Goal: Task Accomplishment & Management: Manage account settings

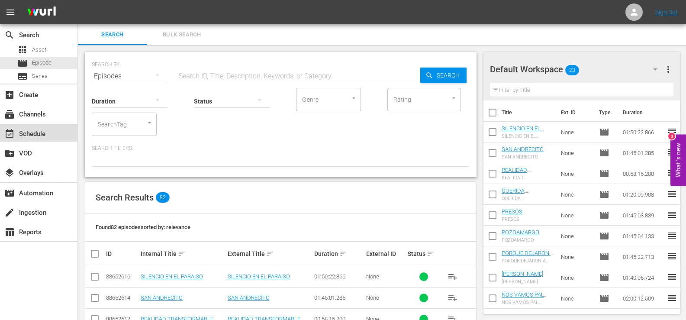
click at [32, 135] on div "event_available Schedule" at bounding box center [24, 133] width 48 height 8
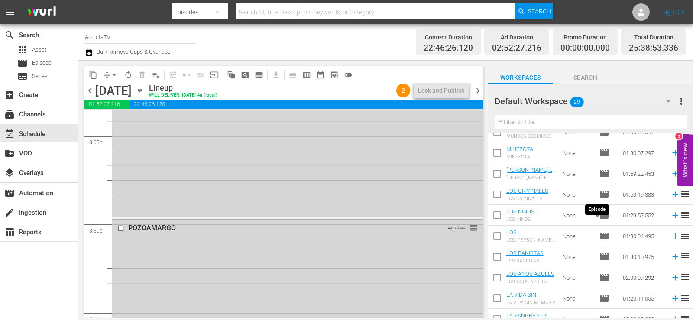
scroll to position [250, 0]
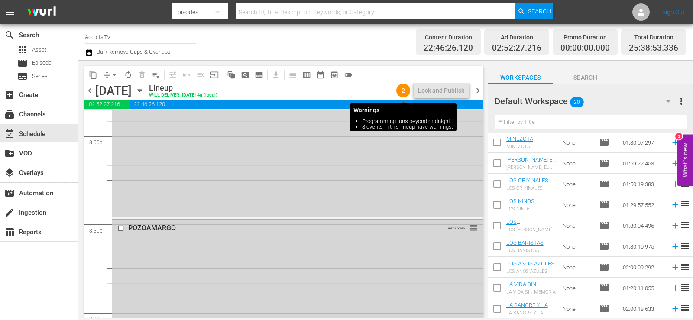
click at [402, 90] on span "2" at bounding box center [403, 90] width 14 height 7
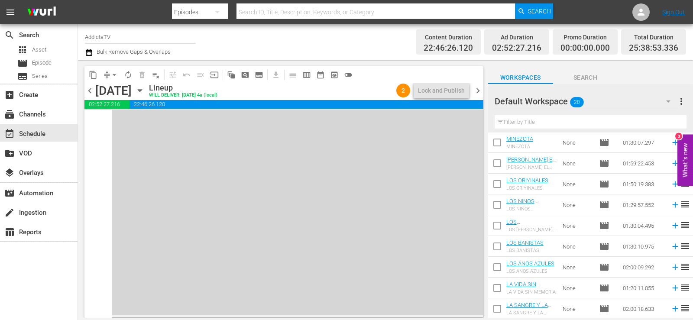
scroll to position [4192, 0]
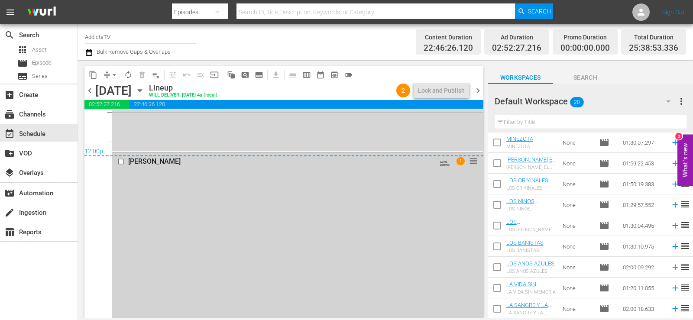
click at [456, 160] on span "1" at bounding box center [460, 161] width 8 height 8
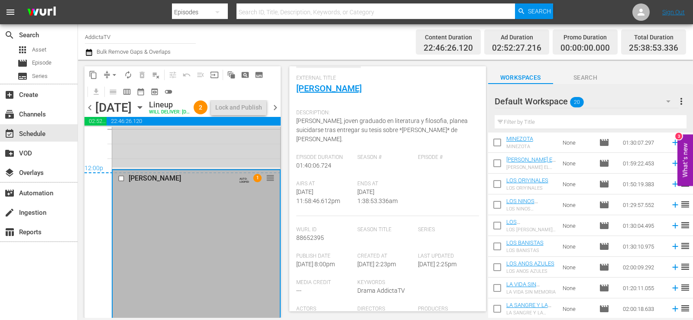
scroll to position [0, 0]
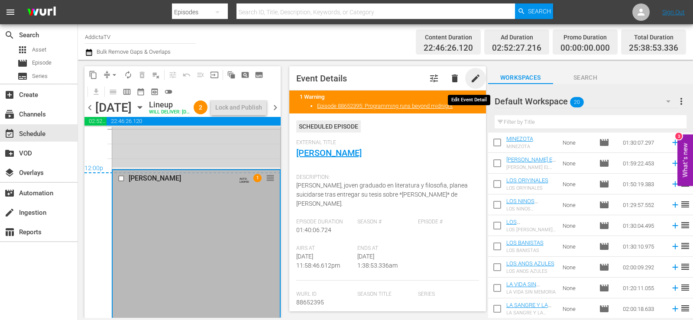
click at [471, 80] on span "edit" at bounding box center [475, 78] width 10 height 10
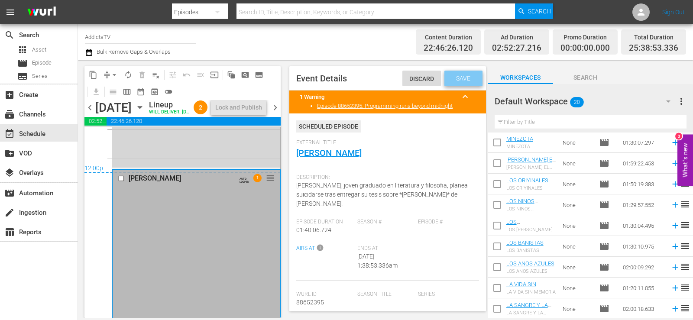
click at [462, 76] on span "Save" at bounding box center [463, 78] width 28 height 7
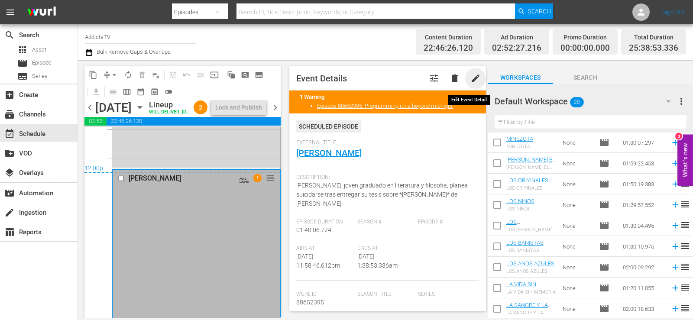
click at [470, 79] on span "edit" at bounding box center [475, 78] width 10 height 10
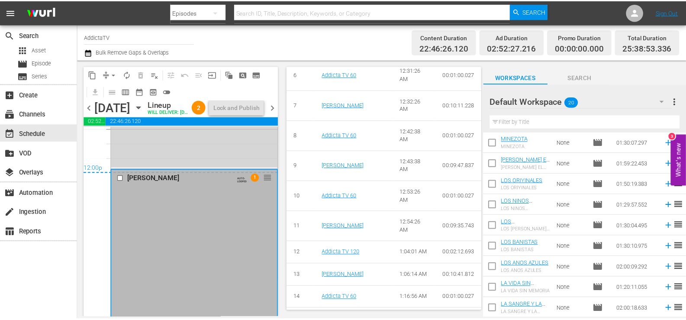
scroll to position [590, 0]
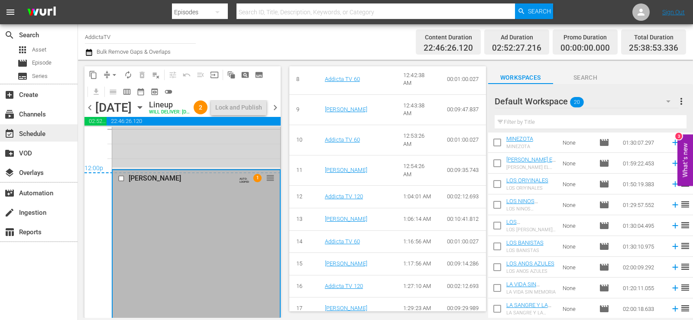
click at [35, 133] on div "event_available Schedule" at bounding box center [24, 133] width 48 height 8
click at [38, 50] on span "Asset" at bounding box center [39, 49] width 14 height 9
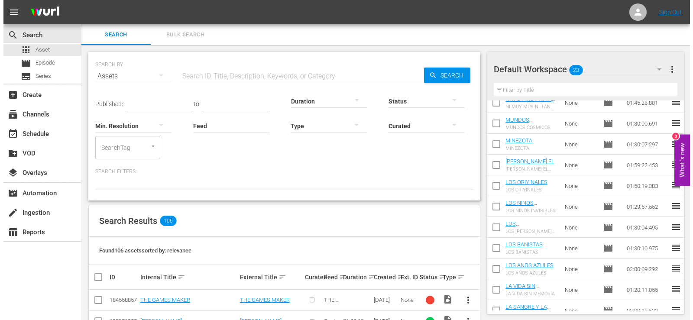
scroll to position [289, 0]
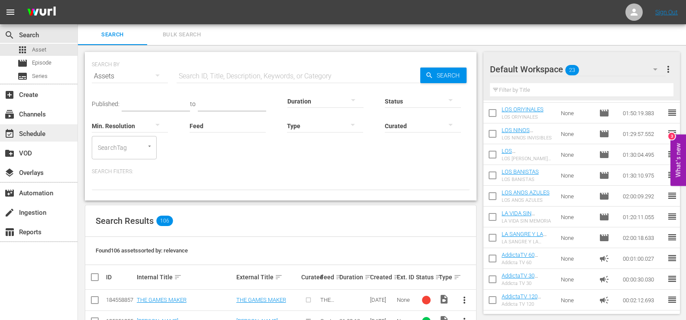
click at [23, 131] on div "event_available Schedule" at bounding box center [24, 133] width 48 height 8
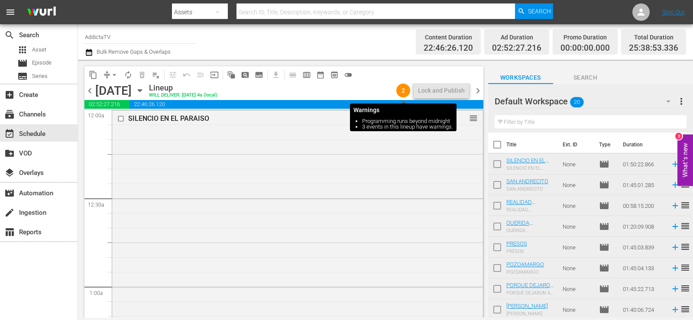
click at [400, 90] on span "2" at bounding box center [403, 90] width 14 height 7
click at [403, 90] on span "2" at bounding box center [403, 90] width 14 height 7
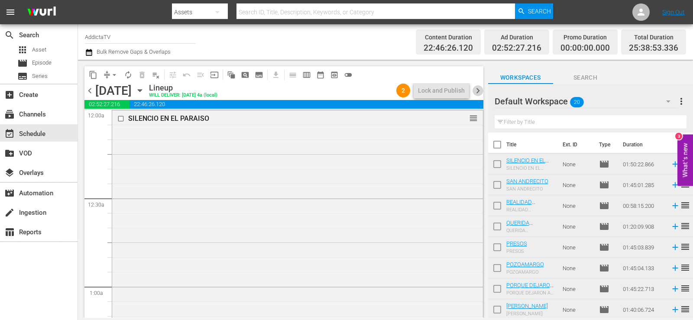
click at [478, 93] on span "chevron_right" at bounding box center [477, 90] width 11 height 11
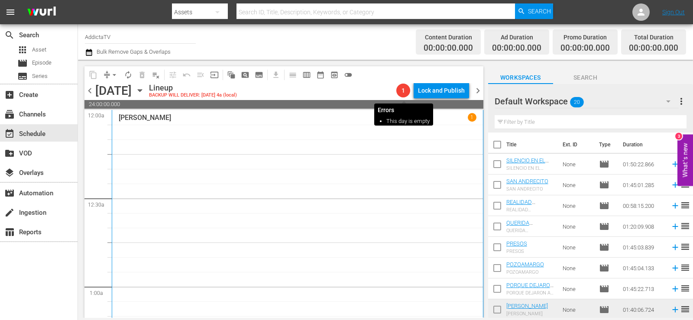
click at [403, 90] on span "1" at bounding box center [403, 90] width 14 height 7
click at [89, 90] on span "chevron_left" at bounding box center [89, 90] width 11 height 11
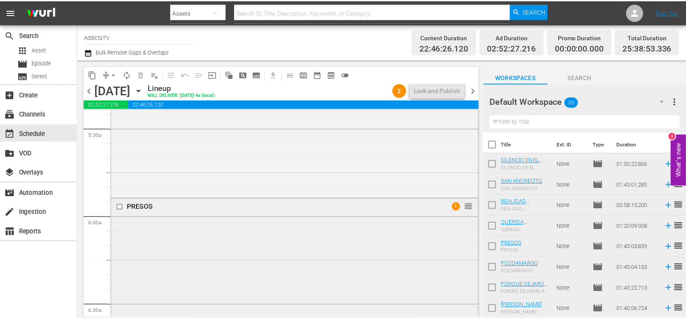
scroll to position [952, 0]
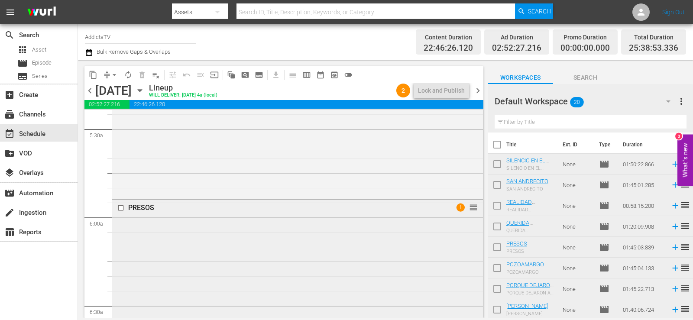
click at [456, 207] on span "1" at bounding box center [460, 207] width 8 height 8
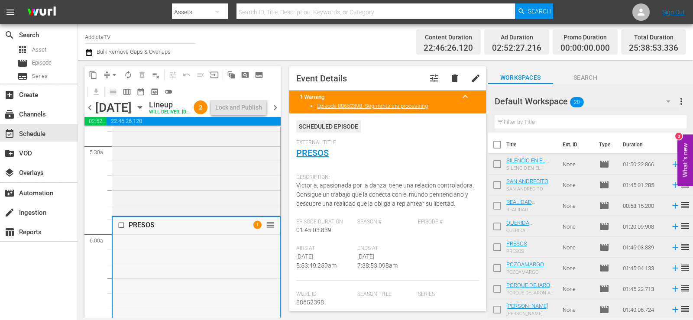
drag, startPoint x: 186, startPoint y: 231, endPoint x: 186, endPoint y: 238, distance: 7.4
click at [186, 233] on div "PRESOS 1 reorder" at bounding box center [196, 225] width 167 height 16
click at [385, 107] on link "Episode 88652398: Segments are processing" at bounding box center [372, 106] width 111 height 6
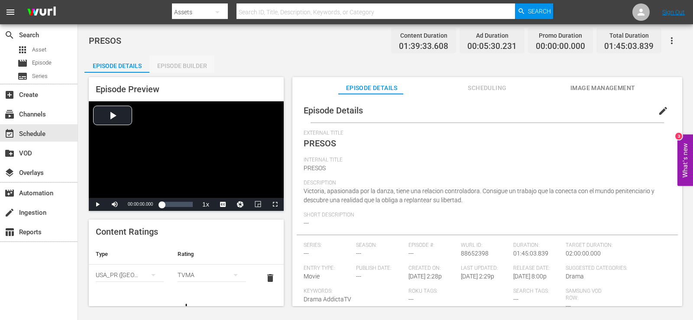
click at [186, 62] on div "Episode Builder" at bounding box center [181, 65] width 65 height 21
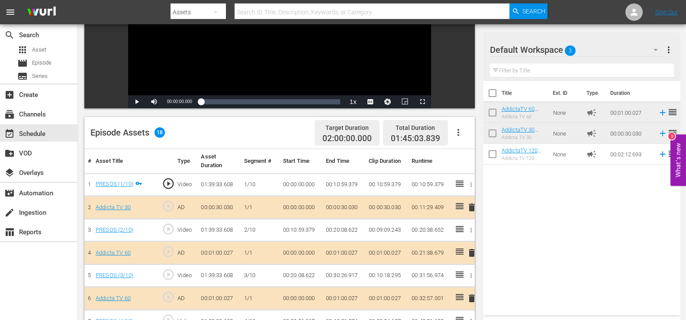
scroll to position [102, 0]
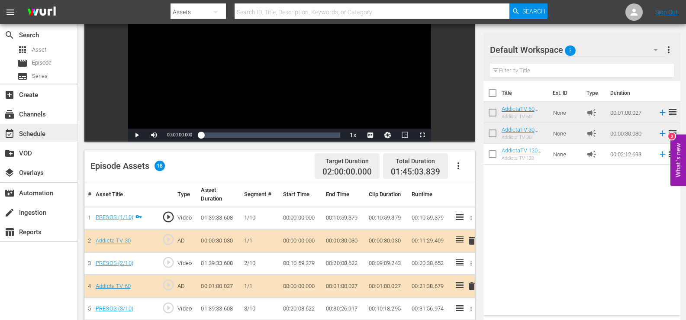
click at [32, 135] on div "event_available Schedule" at bounding box center [24, 133] width 48 height 8
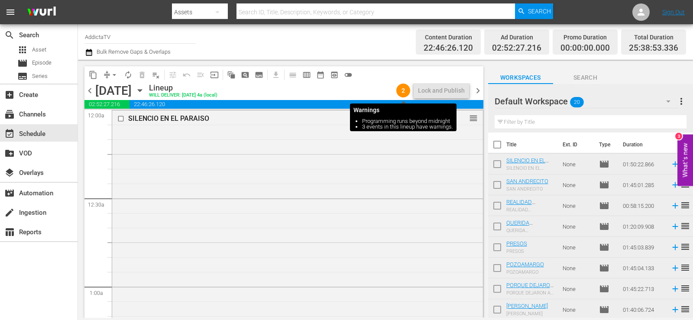
click at [398, 88] on span "2" at bounding box center [403, 90] width 14 height 7
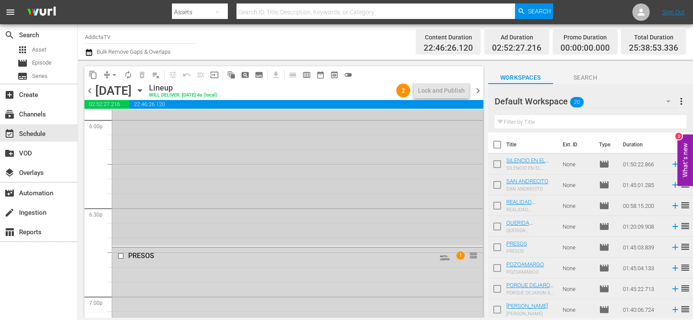
scroll to position [3246, 0]
click at [456, 179] on span "1" at bounding box center [460, 178] width 8 height 8
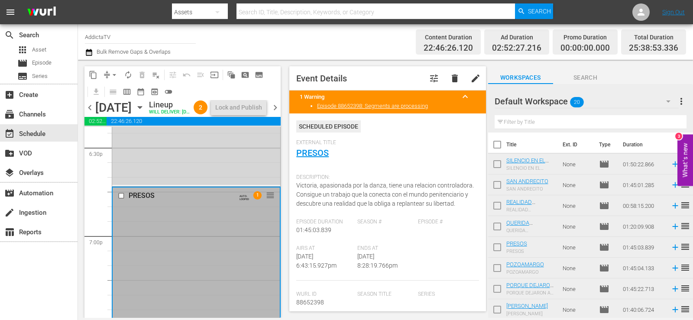
click at [253, 200] on span "1" at bounding box center [257, 195] width 8 height 8
click at [470, 77] on span "edit" at bounding box center [475, 78] width 10 height 10
click at [463, 75] on span "Save" at bounding box center [463, 78] width 28 height 7
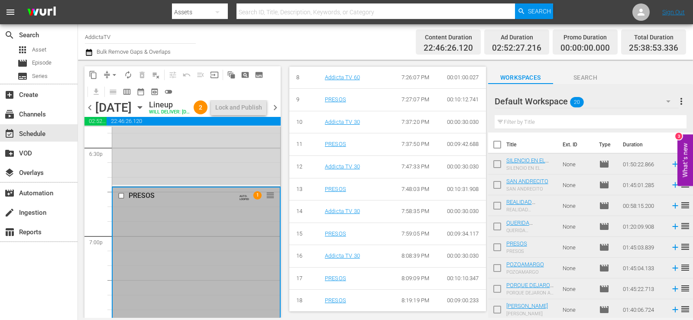
scroll to position [560, 0]
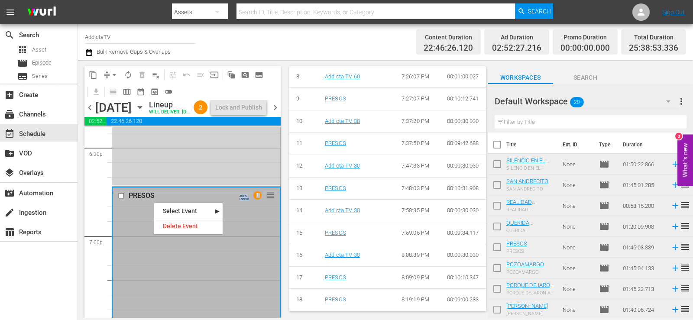
click at [367, 47] on div "Channel Title AddictaTV Bulk Remove Gaps & Overlaps" at bounding box center [248, 41] width 327 height 31
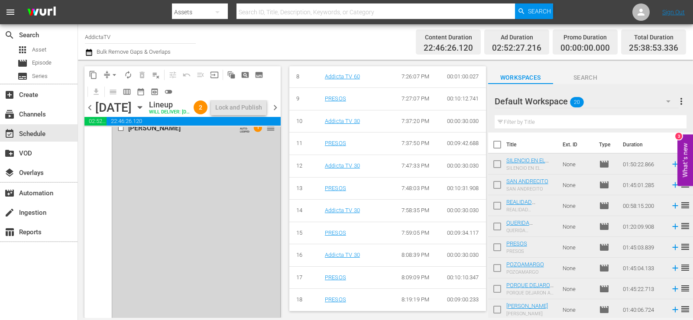
scroll to position [4198, 0]
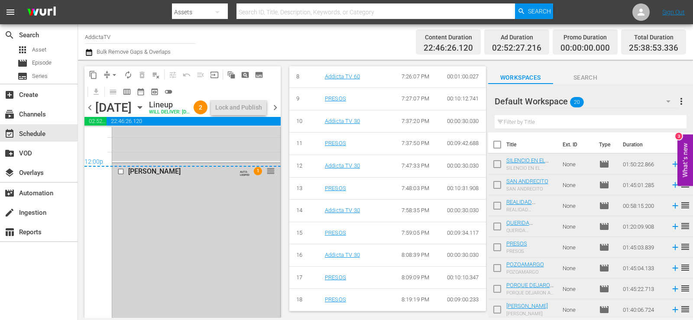
click at [254, 175] on span "1" at bounding box center [258, 171] width 8 height 8
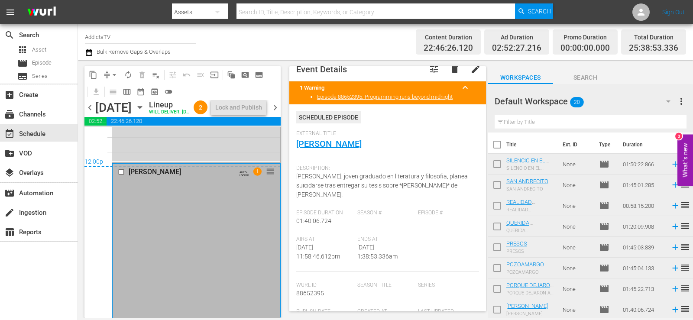
scroll to position [0, 0]
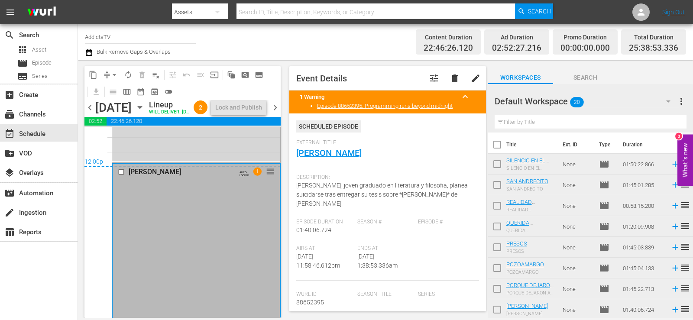
click at [454, 104] on button "keyboard_arrow_up" at bounding box center [464, 96] width 21 height 21
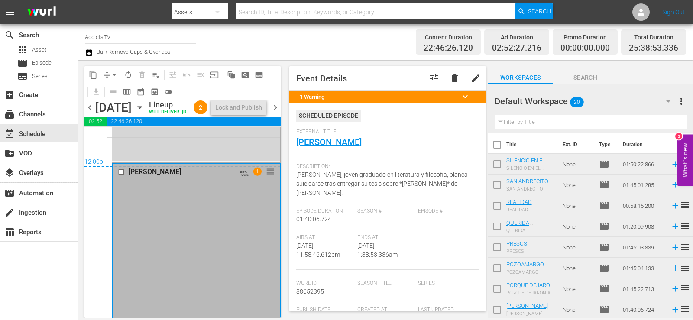
click at [460, 98] on span "keyboard_arrow_down" at bounding box center [465, 96] width 10 height 10
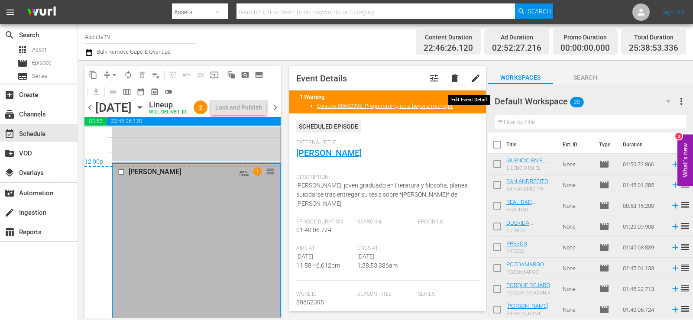
click at [470, 79] on span "edit" at bounding box center [475, 78] width 10 height 10
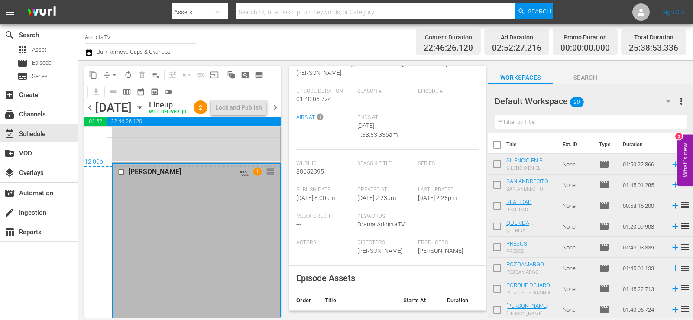
scroll to position [130, 0]
click at [312, 169] on span "88652395" at bounding box center [310, 172] width 28 height 7
copy span "88652395"
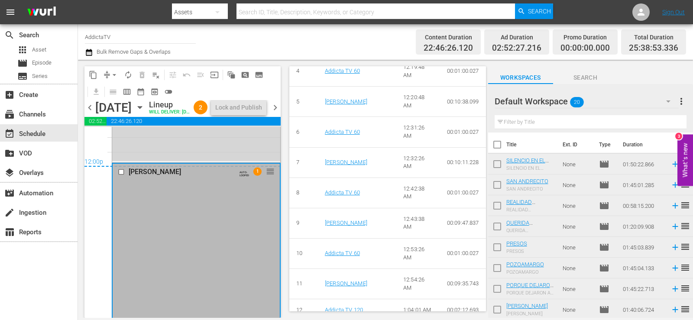
scroll to position [590, 0]
